Goal: Transaction & Acquisition: Register for event/course

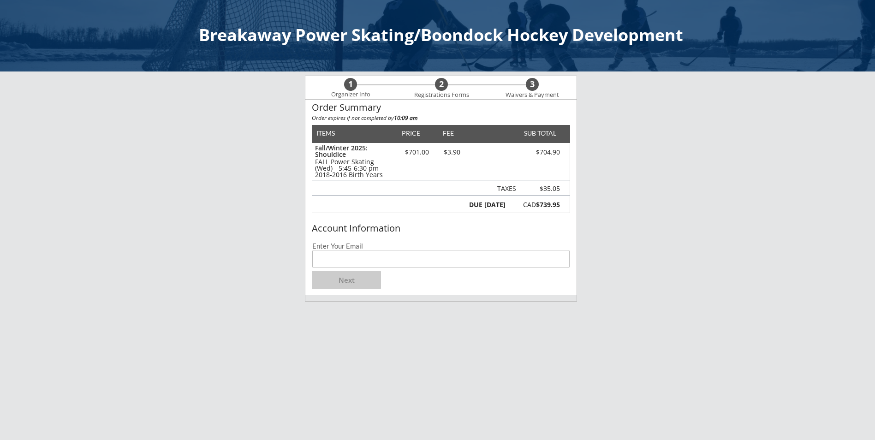
click at [344, 259] on input "email" at bounding box center [440, 259] width 257 height 18
type input "[PERSON_NAME][EMAIL_ADDRESS][PERSON_NAME][DOMAIN_NAME]"
click at [338, 277] on button "Next" at bounding box center [346, 280] width 69 height 18
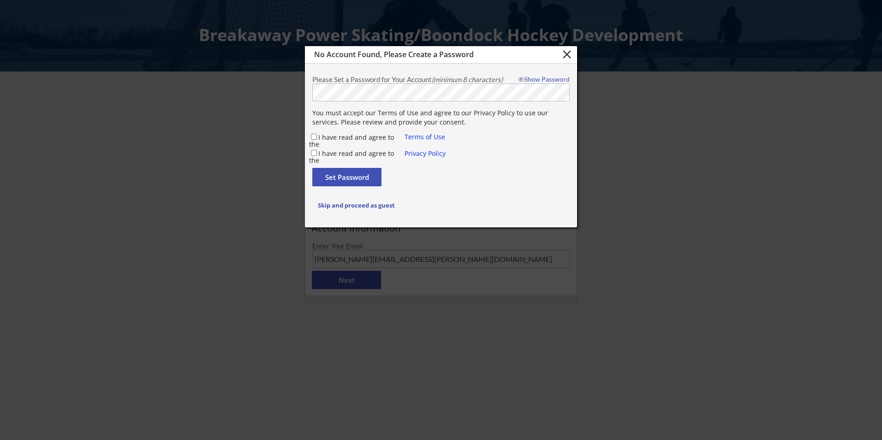
click at [180, 185] on div at bounding box center [441, 220] width 882 height 440
click at [315, 135] on input "I have read and agree to the" at bounding box center [314, 137] width 6 height 6
checkbox input "true"
click at [315, 153] on input "I have read and agree to the" at bounding box center [314, 153] width 6 height 6
checkbox input "true"
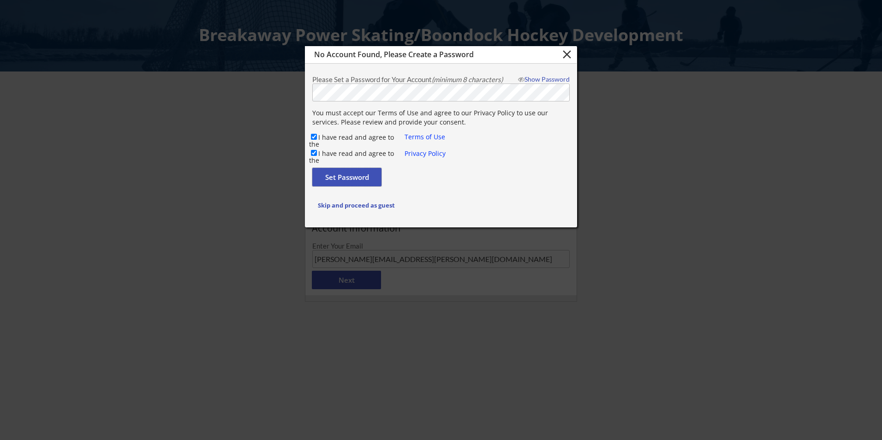
click at [333, 176] on button "Set Password" at bounding box center [346, 177] width 69 height 18
checkbox input "false"
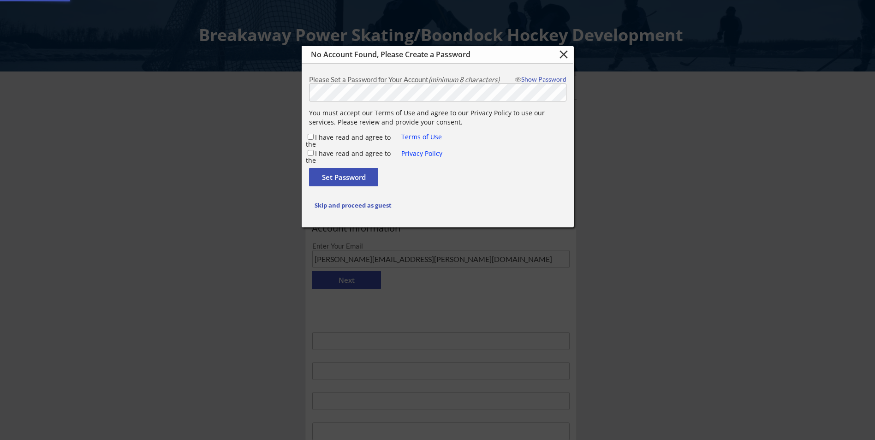
type input "[PERSON_NAME][EMAIL_ADDRESS][PERSON_NAME][DOMAIN_NAME]"
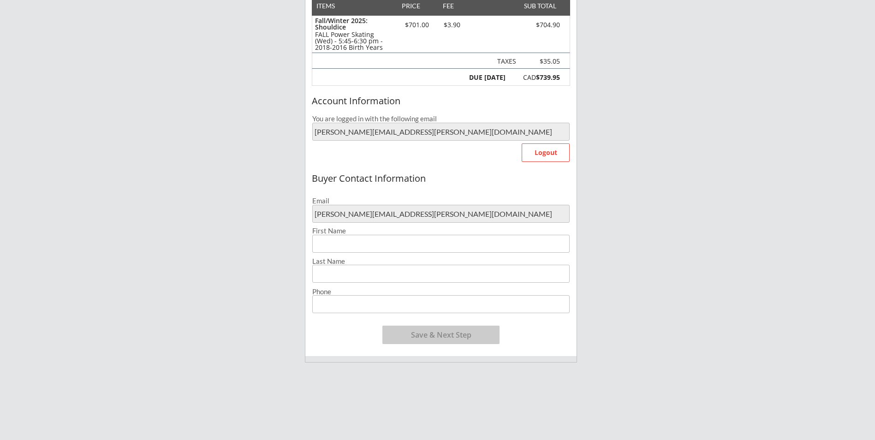
scroll to position [184, 0]
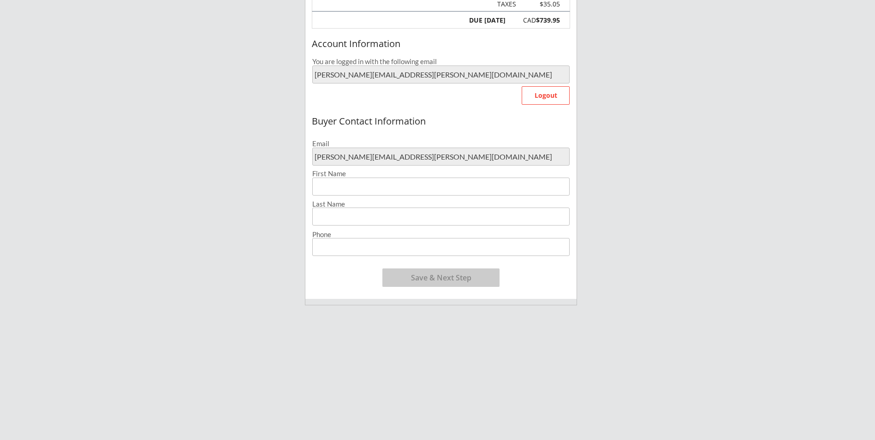
click at [346, 181] on input "input" at bounding box center [440, 187] width 257 height 18
type input "[PERSON_NAME]"
type input "[PHONE_NUMBER]"
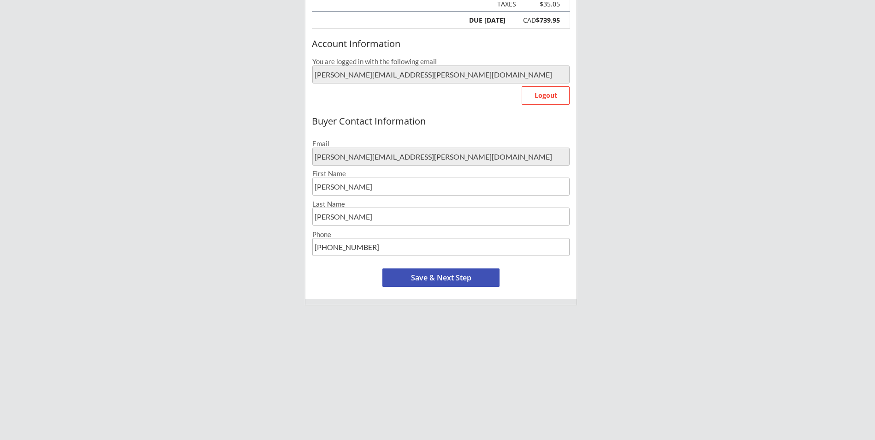
click at [440, 277] on button "Save & Next Step" at bounding box center [440, 277] width 117 height 18
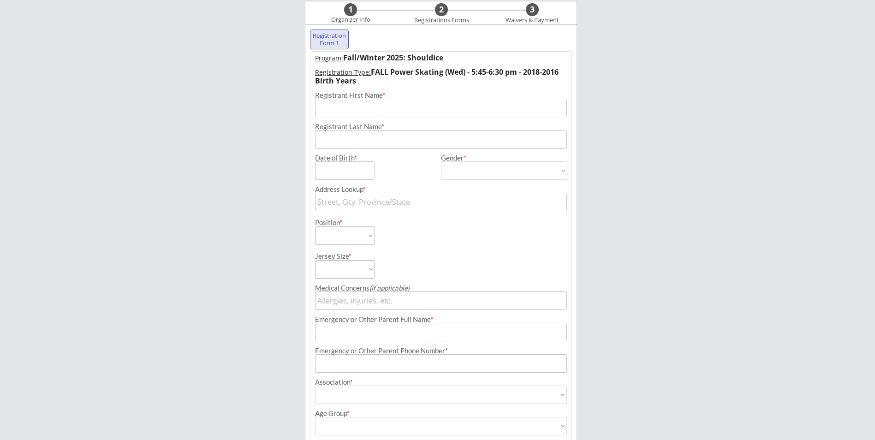
scroll to position [66, 0]
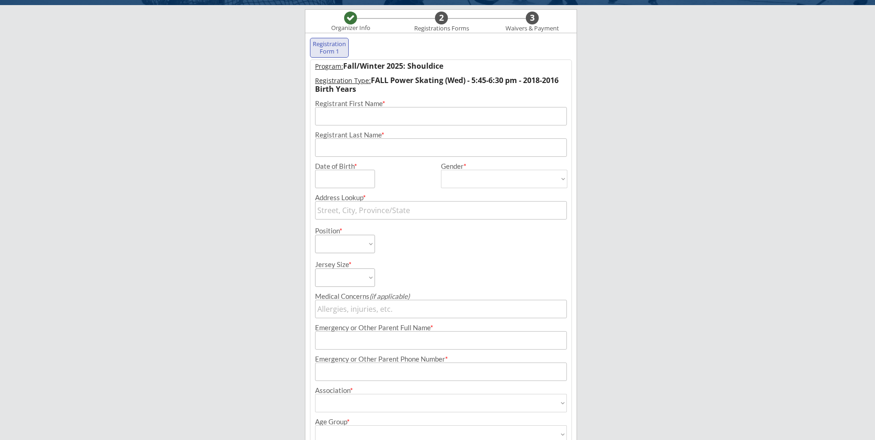
click at [341, 119] on input "input" at bounding box center [441, 116] width 252 height 18
type input "[PERSON_NAME]"
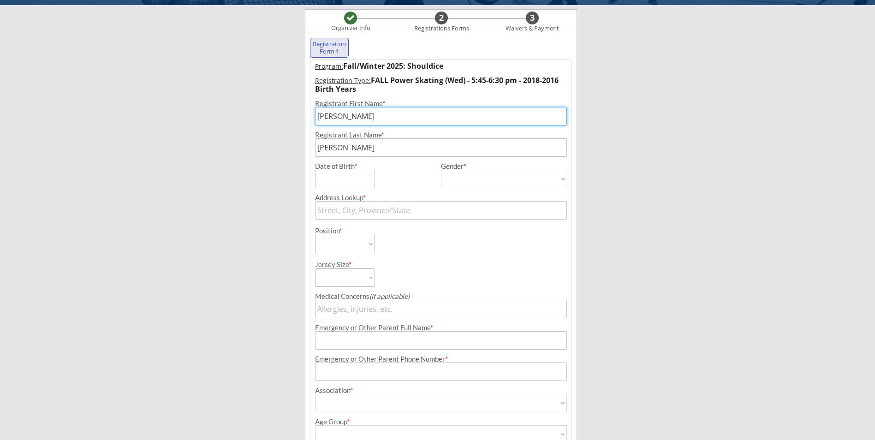
click at [333, 176] on input "input" at bounding box center [345, 179] width 60 height 18
type input "[DATE]"
click at [458, 175] on select "[DEMOGRAPHIC_DATA] [DEMOGRAPHIC_DATA]" at bounding box center [504, 179] width 126 height 18
select select ""[DEMOGRAPHIC_DATA]""
click at [441, 170] on select "[DEMOGRAPHIC_DATA] [DEMOGRAPHIC_DATA]" at bounding box center [504, 179] width 126 height 18
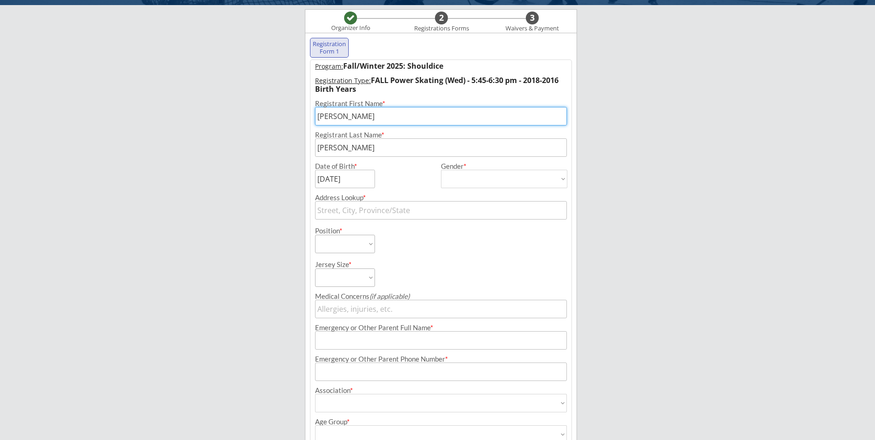
type input "[DEMOGRAPHIC_DATA]"
click at [365, 209] on input "text" at bounding box center [441, 210] width 252 height 18
type input "[STREET_ADDRESS]"
click at [232, 236] on div "Breakaway Power Skating/Boondock Hockey Development Organizer Info 2 Registrati…" at bounding box center [437, 246] width 875 height 624
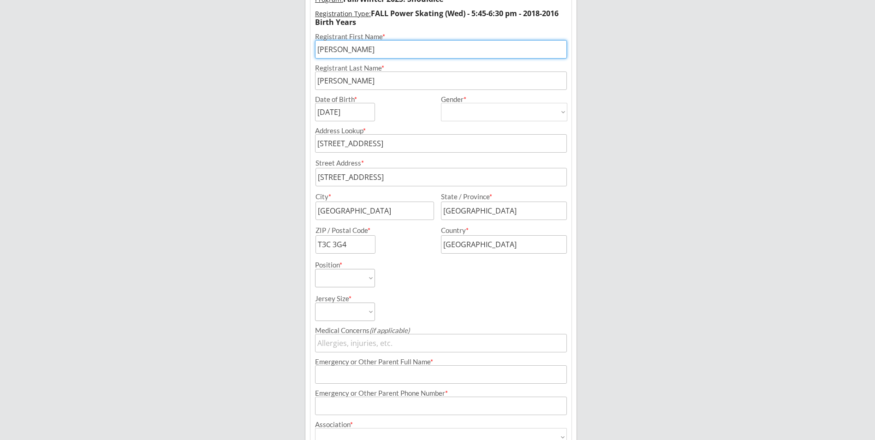
scroll to position [159, 0]
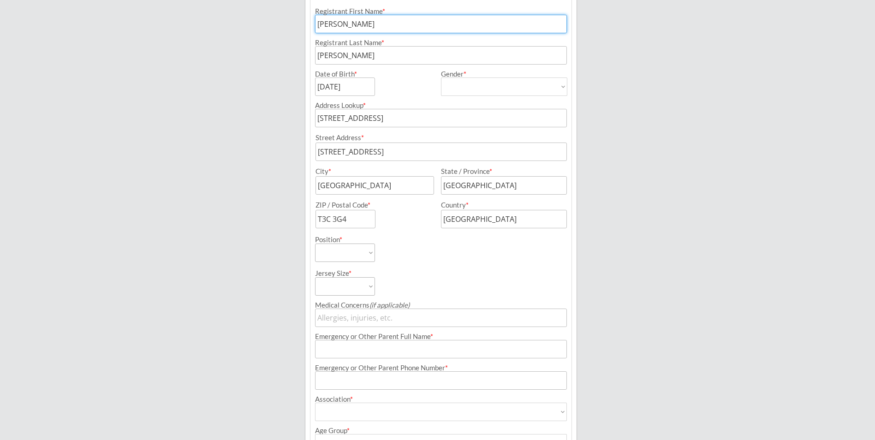
click at [336, 252] on select "Forward Defense Goalie" at bounding box center [345, 252] width 60 height 18
select select ""Forward""
click at [315, 243] on select "Forward Defense Goalie" at bounding box center [345, 252] width 60 height 18
click at [333, 294] on select "Youth S Youth M Youth L Youth XL Adult S Adult M Adult L Adult XL" at bounding box center [345, 286] width 60 height 18
select select ""Youth S""
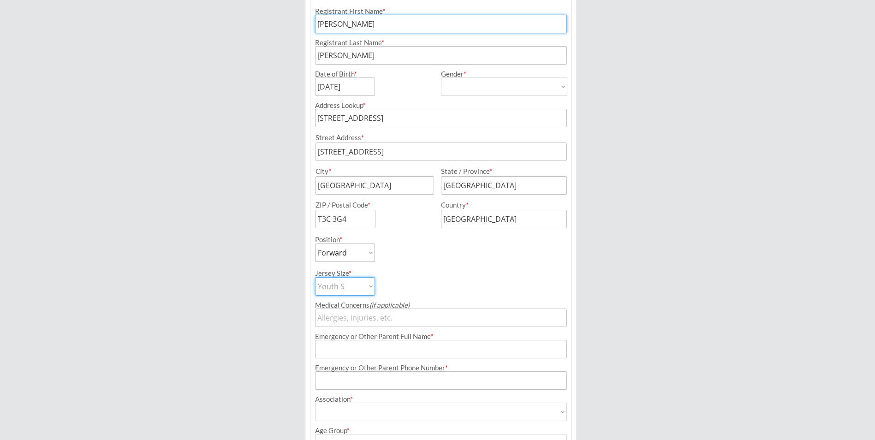
click at [315, 277] on select "Youth S Youth M Youth L Youth XL Adult S Adult M Adult L Adult XL" at bounding box center [345, 286] width 60 height 18
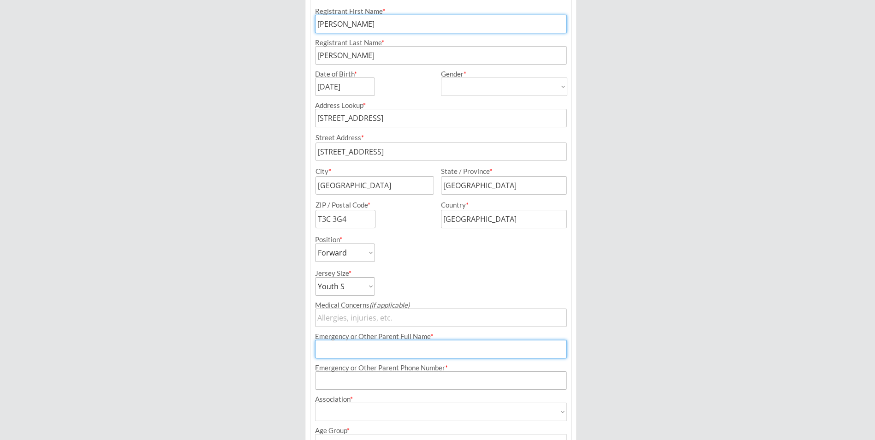
click at [364, 350] on input "input" at bounding box center [441, 349] width 252 height 18
type input "[PERSON_NAME]"
type input "[PHONE_NUMBER]"
drag, startPoint x: 383, startPoint y: 349, endPoint x: 256, endPoint y: 350, distance: 126.8
click at [256, 350] on div "Breakaway Power Skating/Boondock Hockey Development Organizer Info 2 Registrati…" at bounding box center [437, 203] width 875 height 725
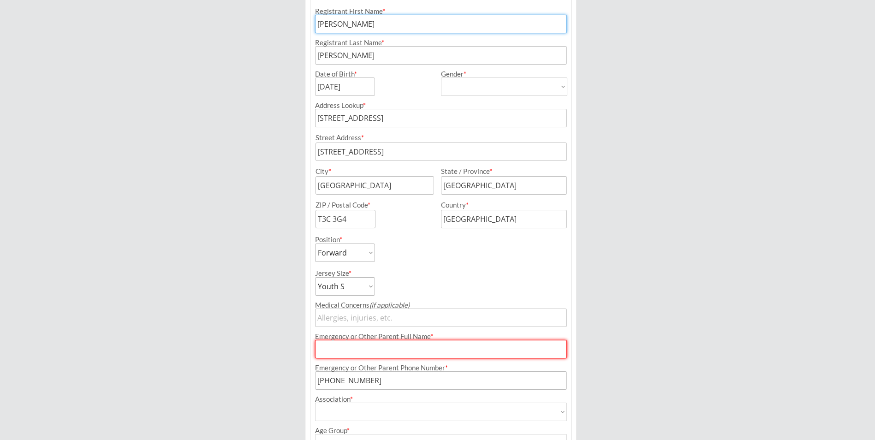
click at [365, 348] on input "input" at bounding box center [441, 349] width 252 height 18
type input "[PERSON_NAME]"
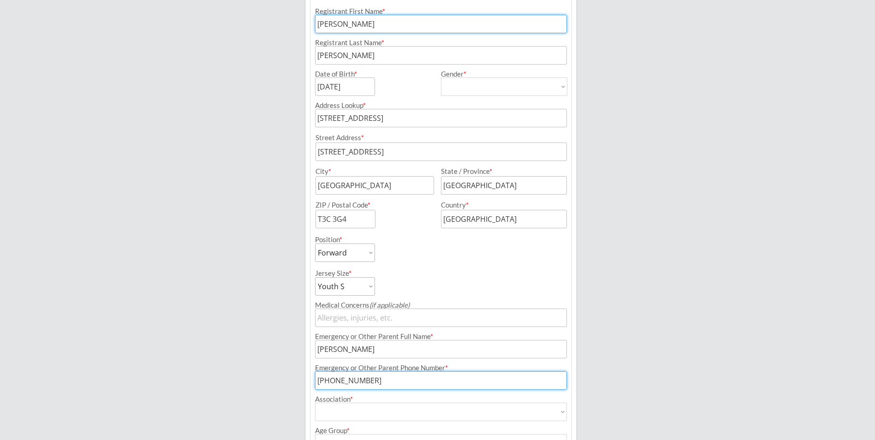
drag, startPoint x: 386, startPoint y: 376, endPoint x: 213, endPoint y: 388, distance: 173.8
click at [213, 388] on div "Breakaway Power Skating/Boondock Hockey Development Organizer Info 2 Registrati…" at bounding box center [437, 203] width 875 height 725
drag, startPoint x: 311, startPoint y: 378, endPoint x: 305, endPoint y: 378, distance: 6.5
click at [307, 378] on div "Registration Form 1 Program: Fall/Winter 2025: Shouldice Registration Type: FAL…" at bounding box center [441, 238] width 272 height 595
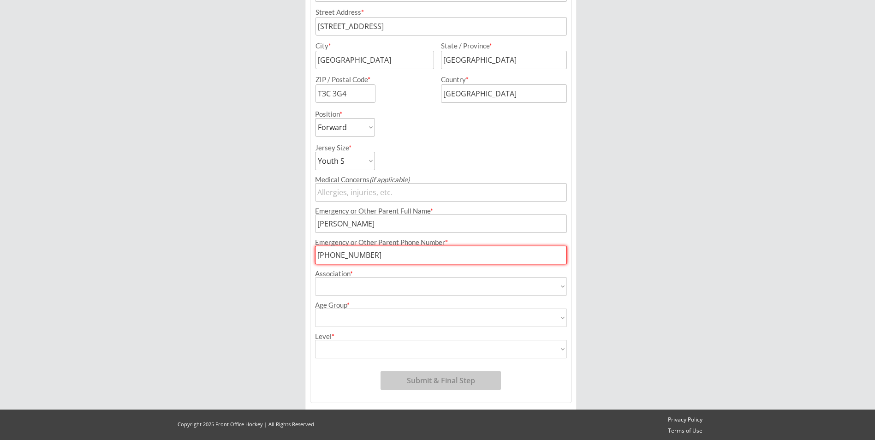
scroll to position [285, 0]
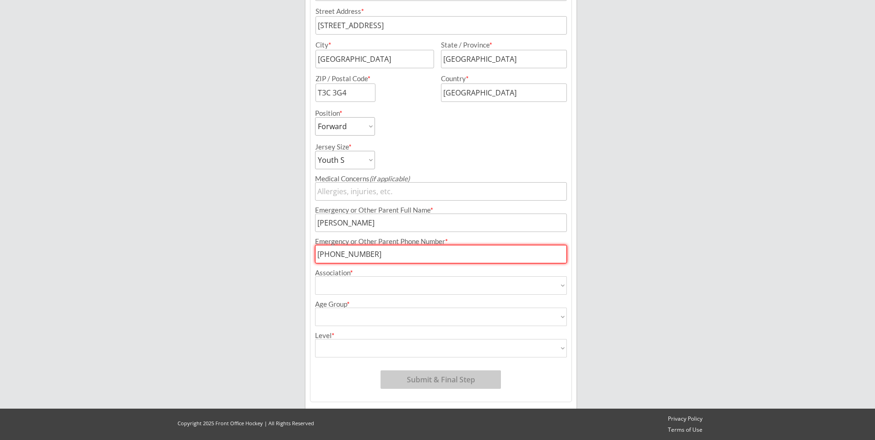
type input "[PHONE_NUMBER]"
click at [349, 288] on select "Airdrie Blackfoot Hockey Association Bow River Bruins Bow Valley Hockey Society…" at bounding box center [441, 285] width 252 height 18
select select ""Girls Hockey Calgary""
click at [315, 276] on select "Airdrie Blackfoot Hockey Association Bow River Bruins Bow Valley Hockey Society…" at bounding box center [441, 285] width 252 height 18
type input "Girls Hockey Calgary"
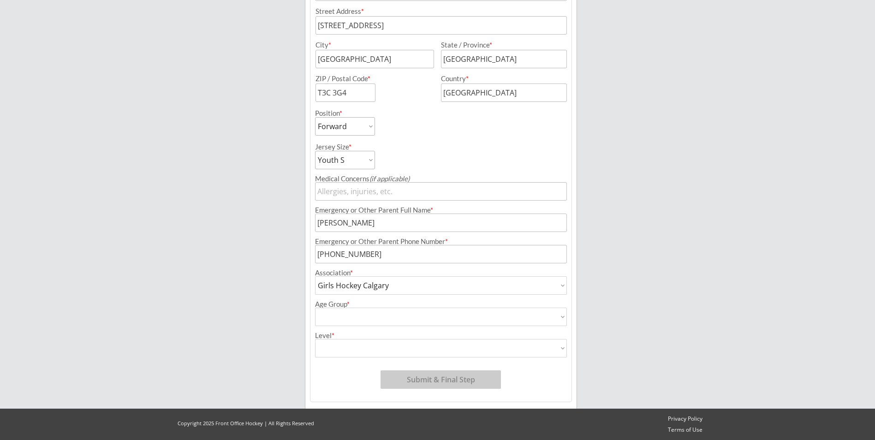
click at [361, 316] on select "House League U7 U9 U11 U13 U15 U16 U18 U21 College/University Active Start U10 …" at bounding box center [441, 317] width 252 height 18
select select ""U9""
click at [315, 308] on select "House League U7 U9 U11 U13 U15 U16 U18 U21 College/University Active Start U10 …" at bounding box center [441, 317] width 252 height 18
type input "U9"
click at [358, 351] on select "Division 1 Division 2 Division 3 Division 4 Division 5 Division 6 Division 7 AA…" at bounding box center [441, 348] width 252 height 18
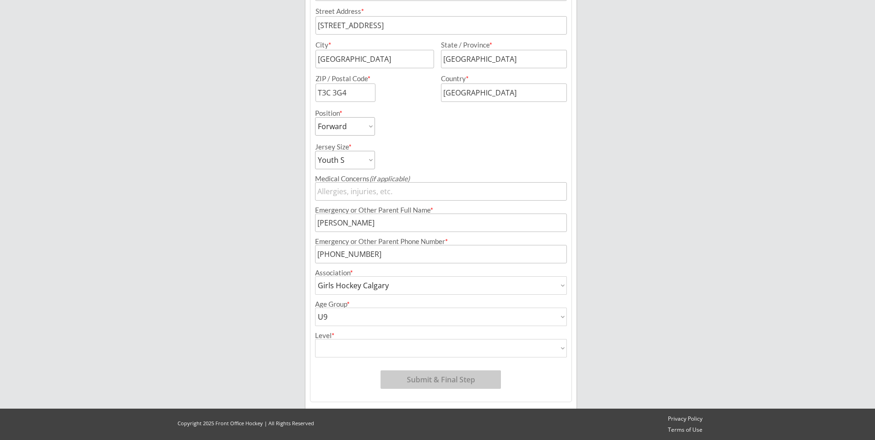
select select ""Not Applicable ""
click at [315, 339] on select "Division 1 Division 2 Division 3 Division 4 Division 5 Division 6 Division 7 AA…" at bounding box center [441, 348] width 252 height 18
type input "Not Applicable"
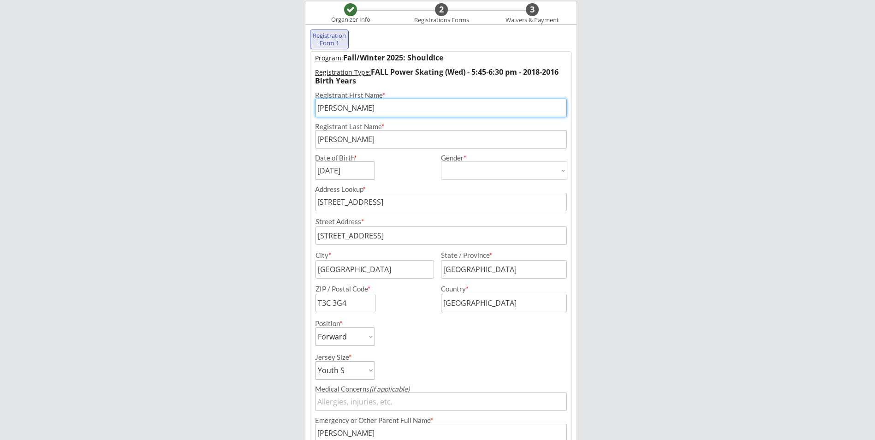
scroll to position [277, 0]
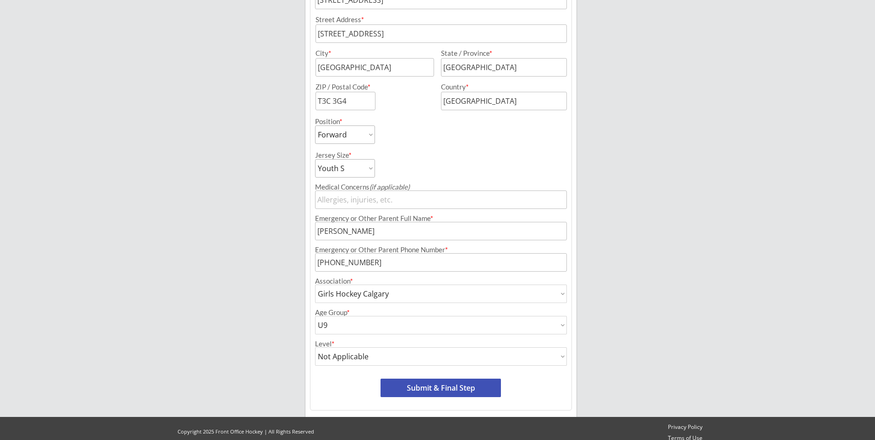
click at [434, 386] on button "Submit & Final Step" at bounding box center [440, 388] width 120 height 18
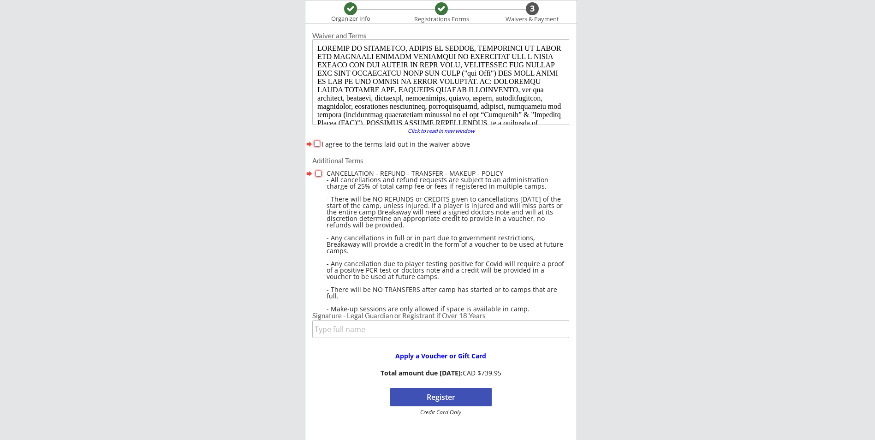
scroll to position [0, 0]
click at [316, 145] on input "I agree to the terms laid out in the waiver above" at bounding box center [317, 144] width 6 height 6
checkbox input "true"
click at [321, 173] on input "checkbox" at bounding box center [318, 174] width 6 height 6
checkbox input "true"
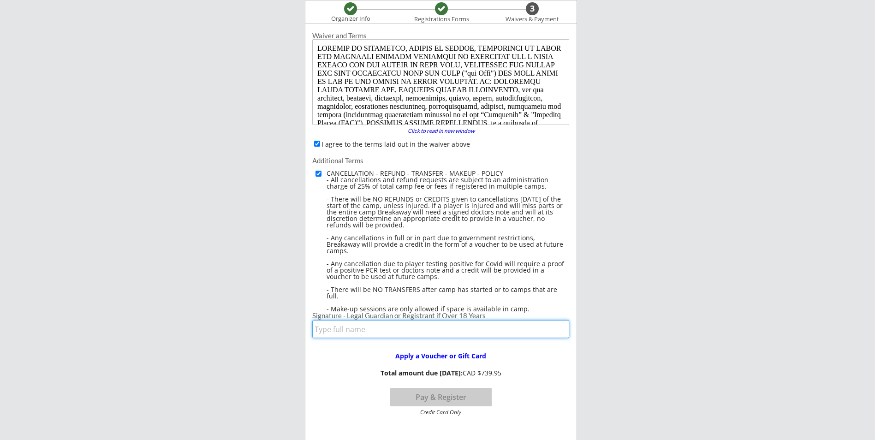
click at [345, 331] on input "input" at bounding box center [440, 329] width 257 height 18
type input "[PERSON_NAME]"
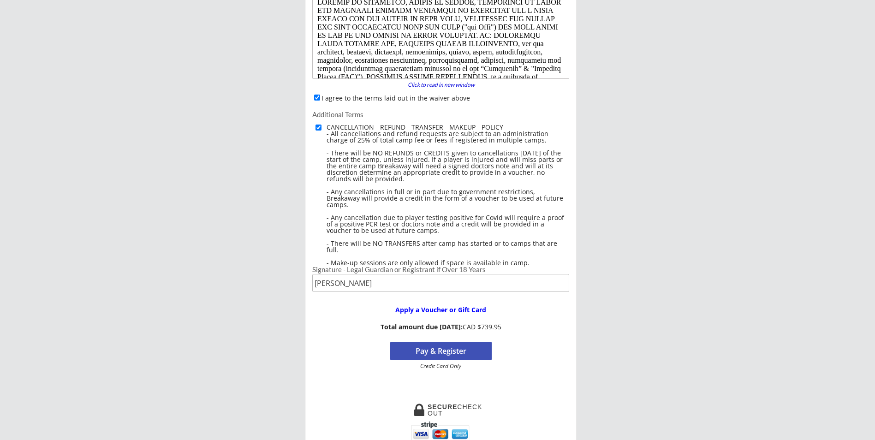
scroll to position [76, 0]
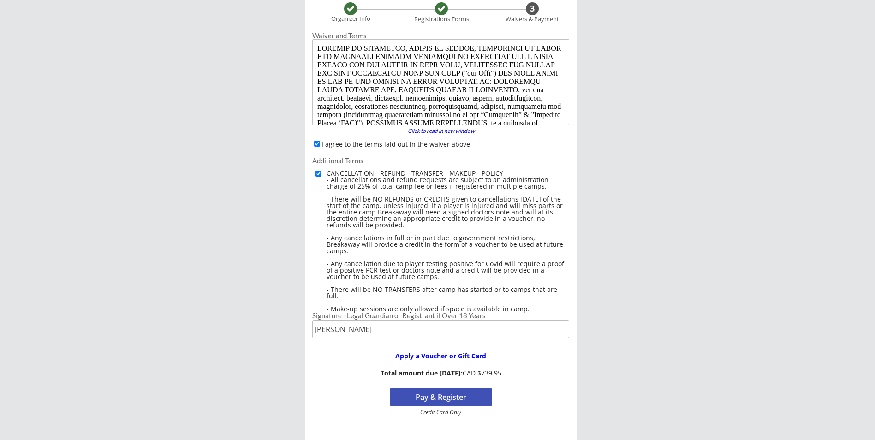
click at [437, 394] on button "Pay & Register" at bounding box center [440, 397] width 101 height 18
